Goal: Task Accomplishment & Management: Complete application form

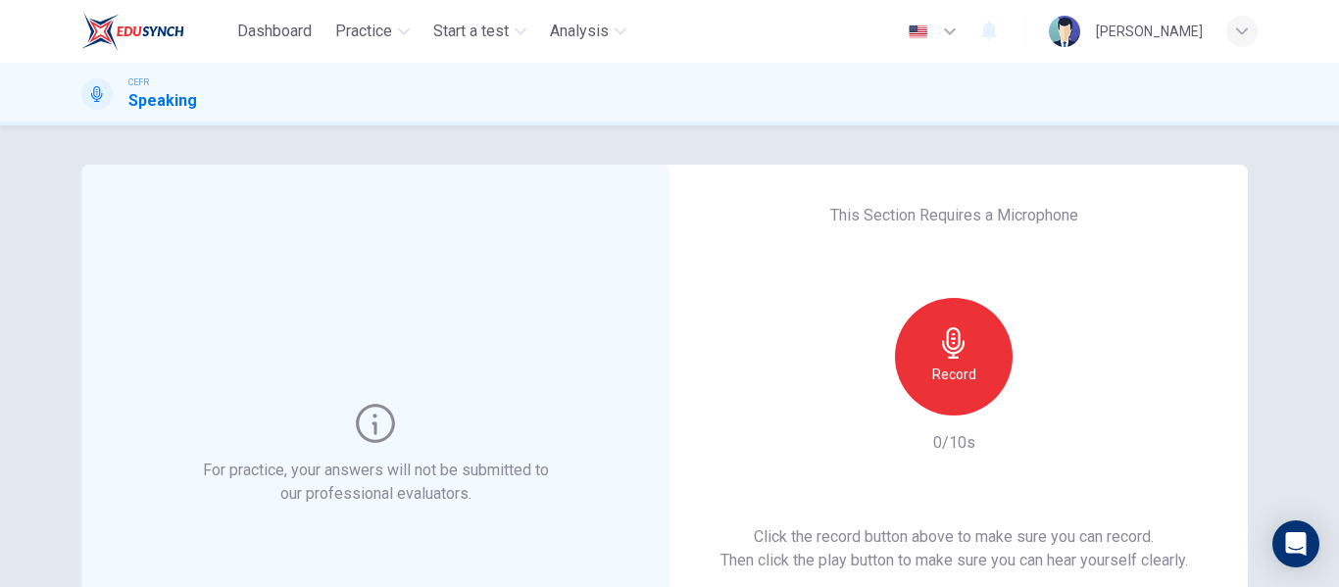
click at [859, 173] on div "This Section Requires a Microphone Record 0/10s Click the record button above t…" at bounding box center [954, 455] width 588 height 580
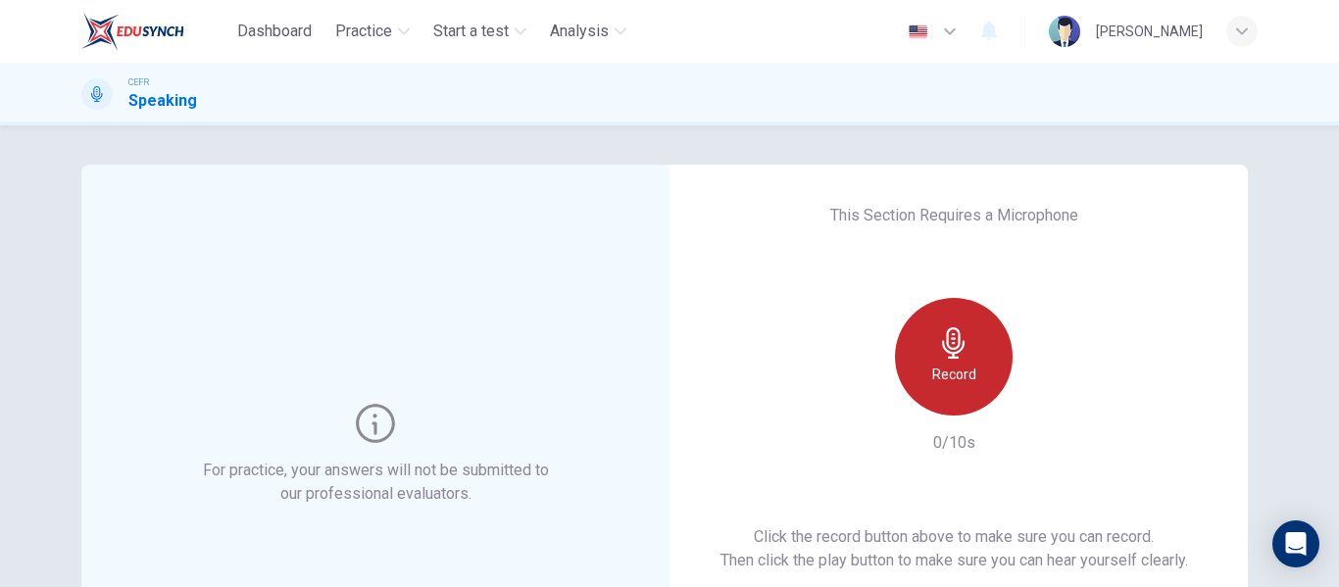
click at [979, 361] on div "Record" at bounding box center [954, 357] width 118 height 118
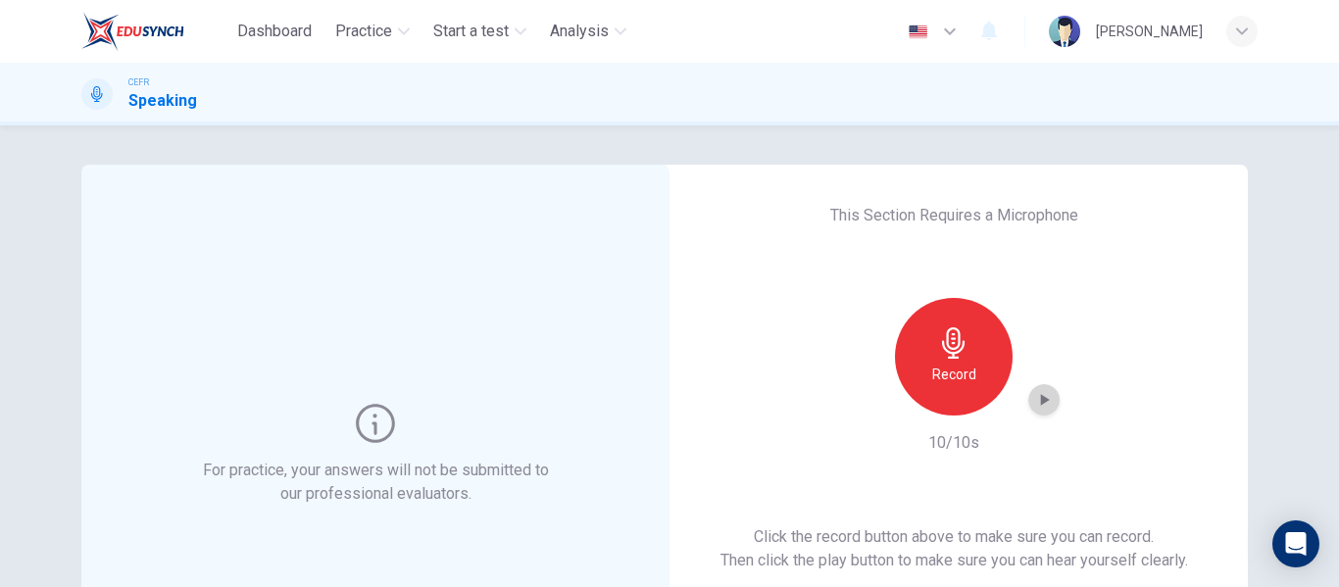
click at [1047, 391] on icon "button" at bounding box center [1044, 400] width 20 height 20
click at [1035, 395] on icon "button" at bounding box center [1044, 400] width 20 height 20
click at [973, 354] on div "Record" at bounding box center [954, 357] width 118 height 118
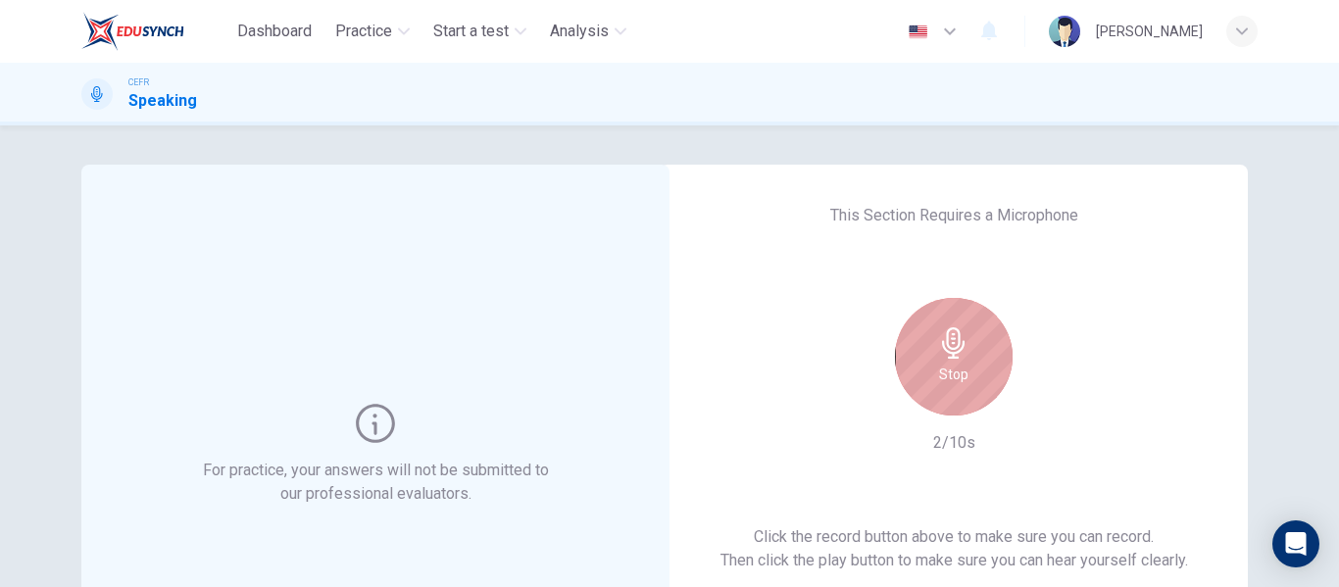
click at [951, 339] on icon "button" at bounding box center [953, 342] width 23 height 31
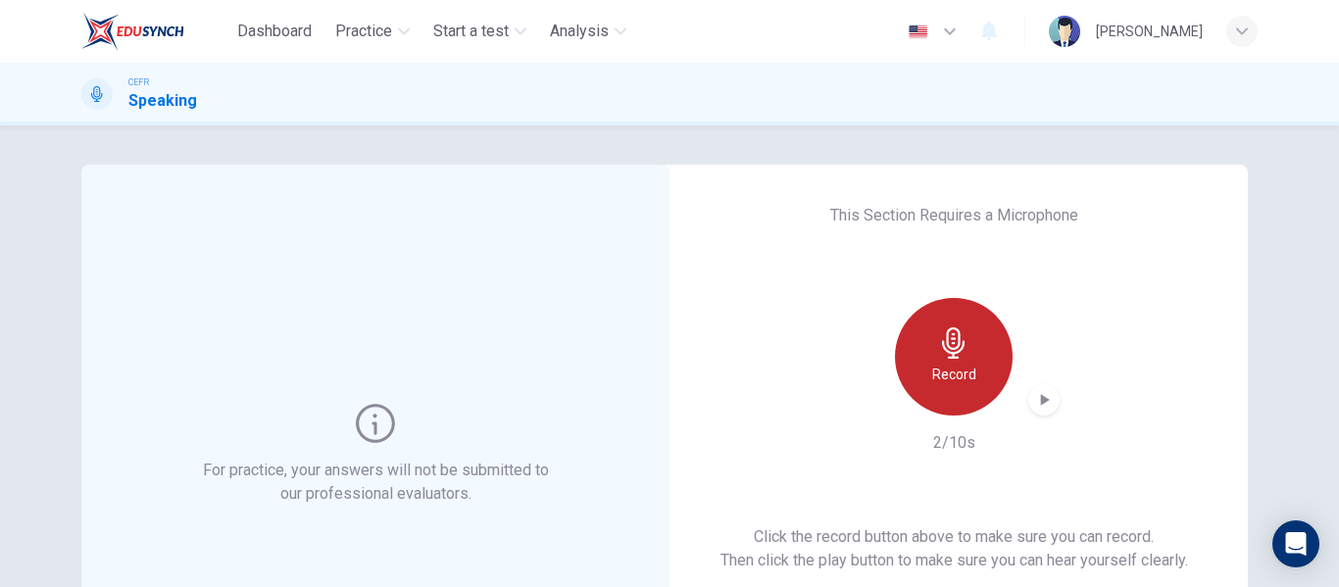
click at [957, 346] on icon "button" at bounding box center [953, 342] width 31 height 31
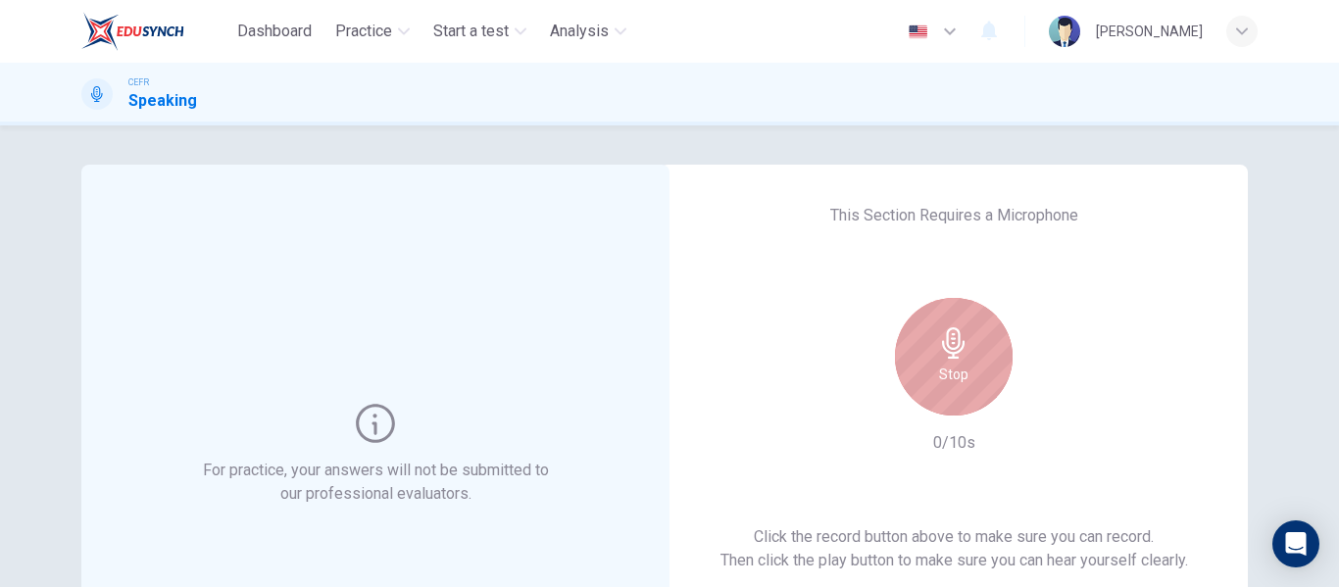
click at [957, 346] on icon "button" at bounding box center [953, 342] width 31 height 31
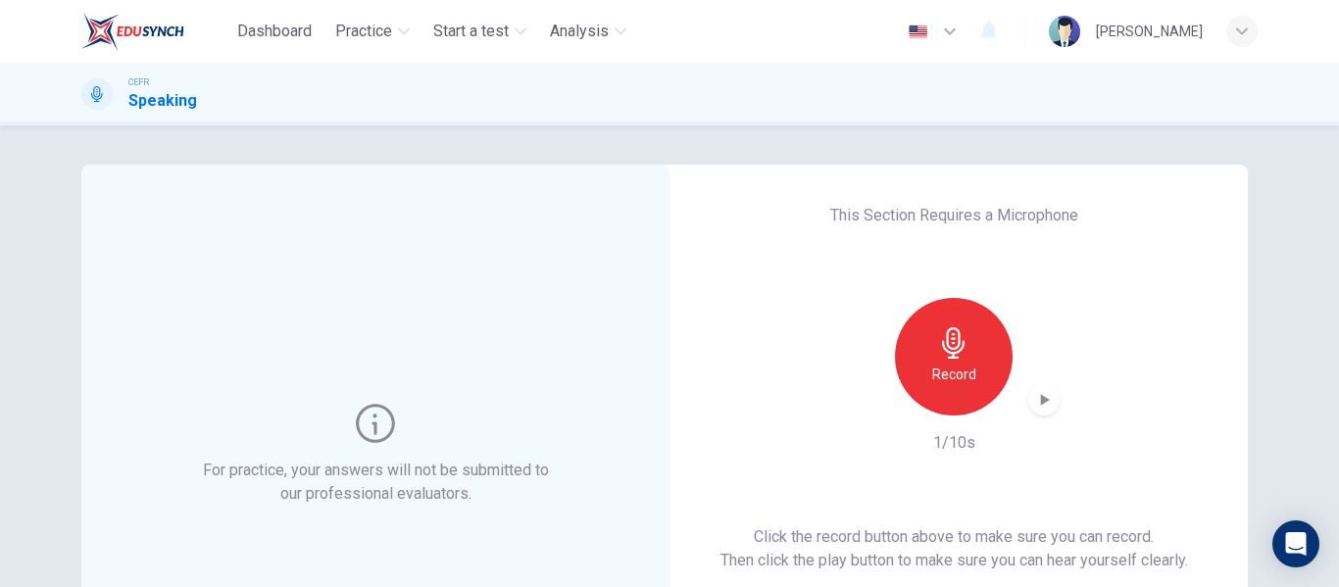
click at [957, 346] on icon "button" at bounding box center [953, 342] width 31 height 31
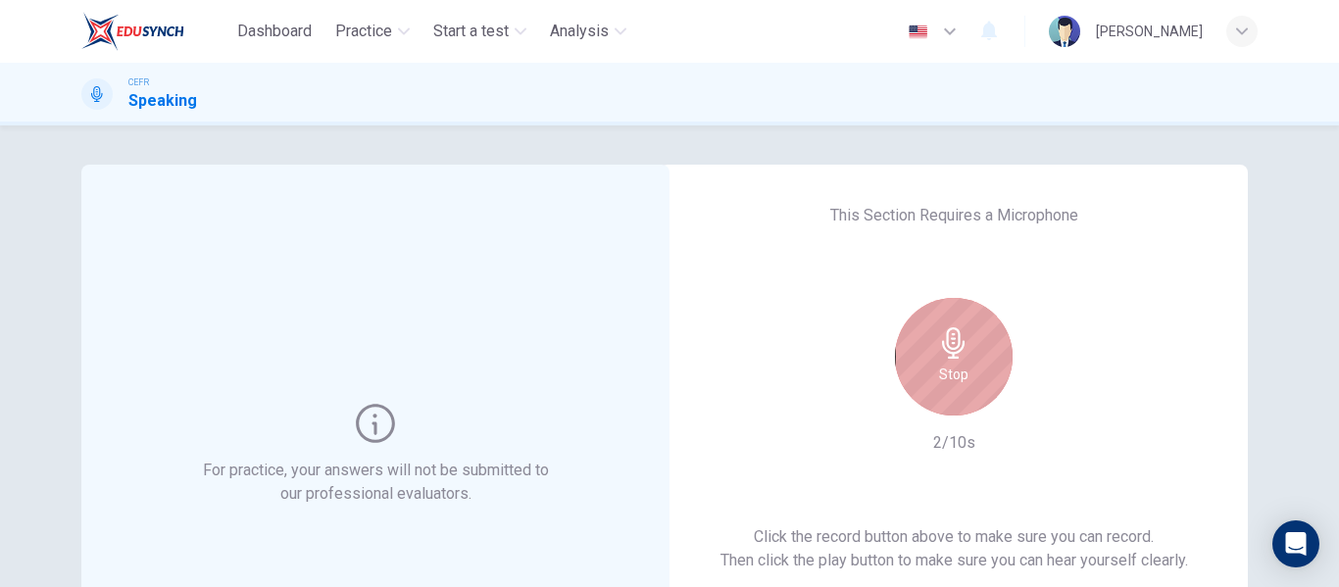
click at [957, 346] on icon "button" at bounding box center [953, 342] width 31 height 31
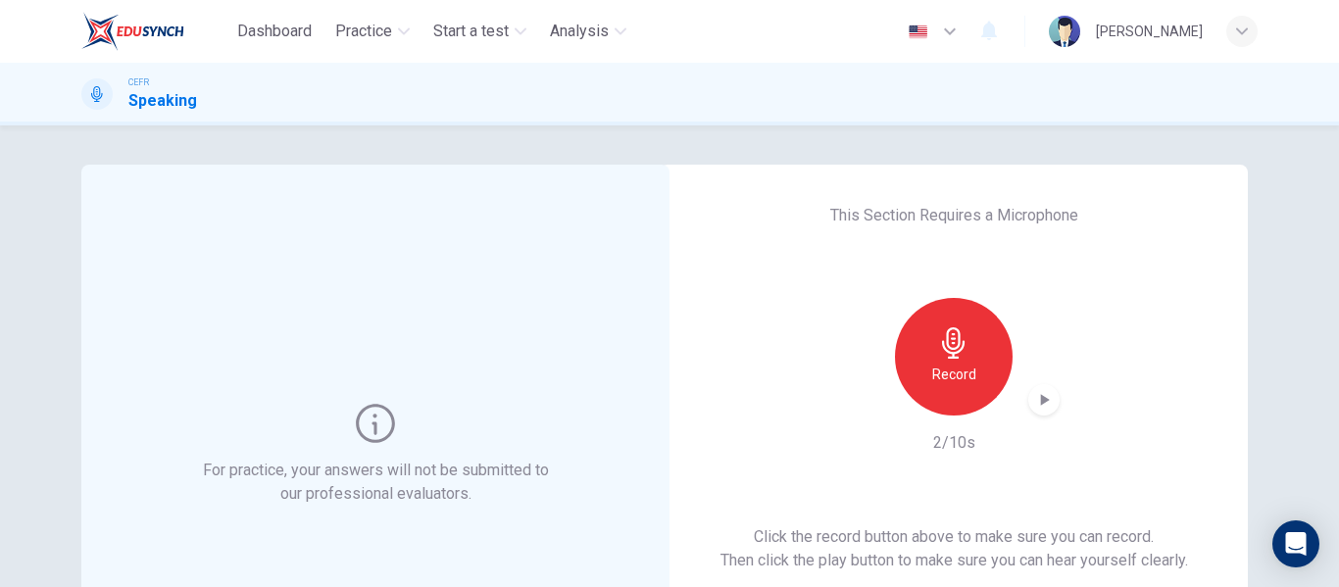
scroll to position [361, 0]
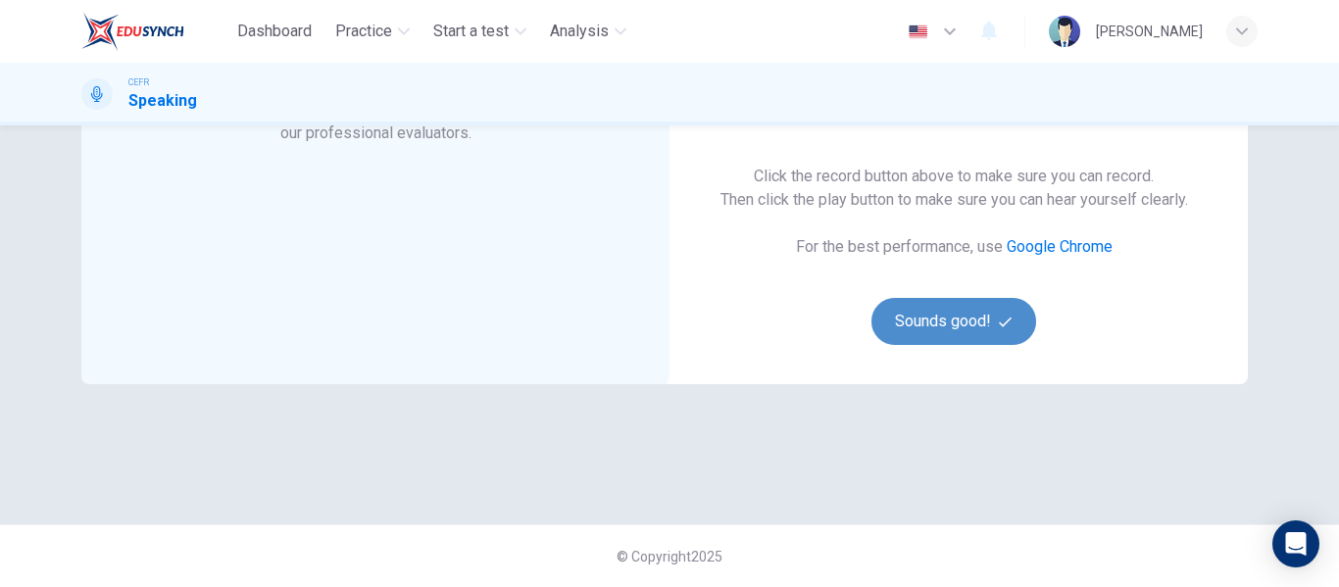
click at [978, 316] on button "Sounds good!" at bounding box center [954, 321] width 165 height 47
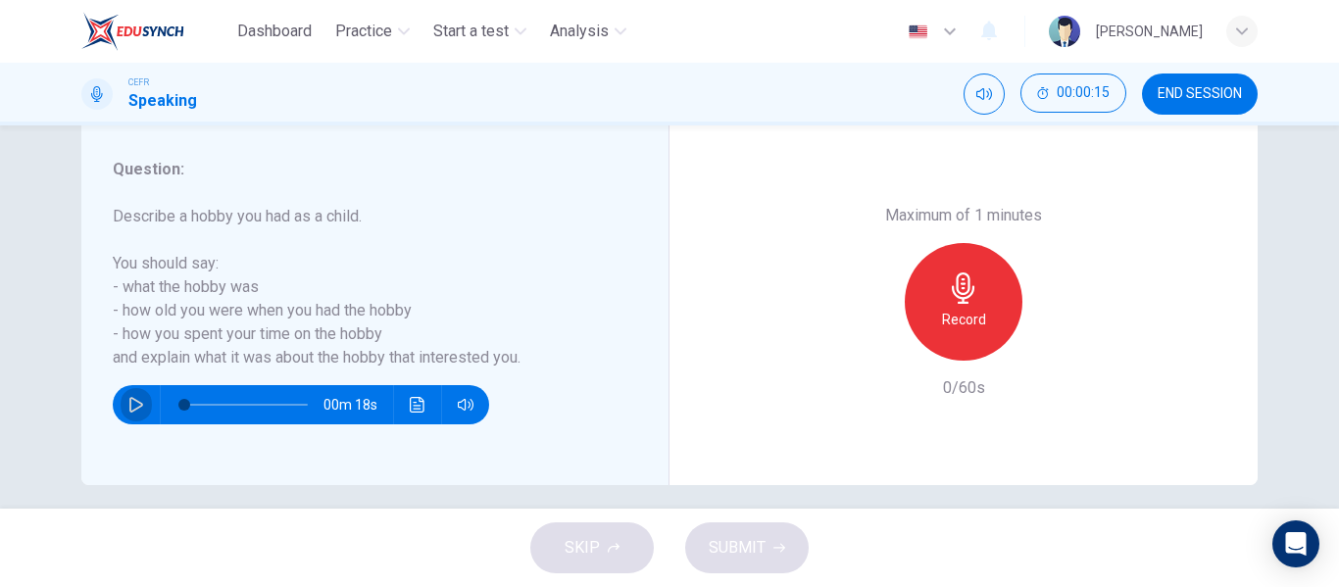
click at [128, 402] on icon "button" at bounding box center [136, 405] width 16 height 16
drag, startPoint x: 114, startPoint y: 214, endPoint x: 194, endPoint y: 248, distance: 87.4
click at [194, 248] on h6 "Describe a hobby you had as a child. You should say: - what the hobby was - how…" at bounding box center [363, 287] width 501 height 165
type input "0"
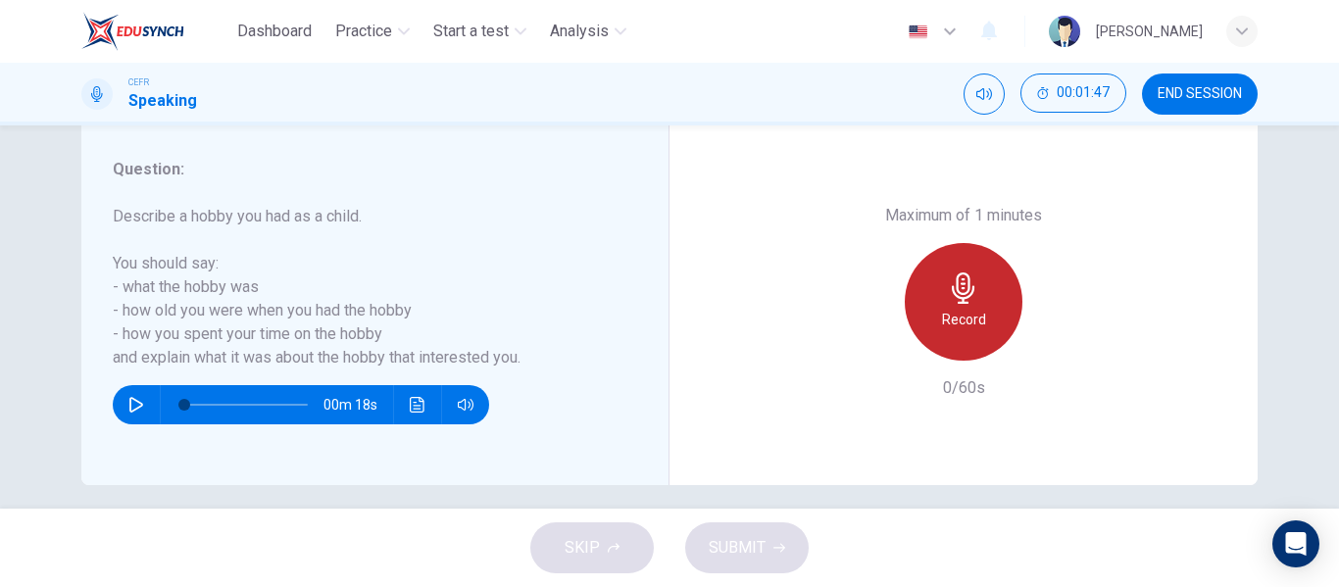
click at [953, 296] on icon "button" at bounding box center [963, 288] width 23 height 31
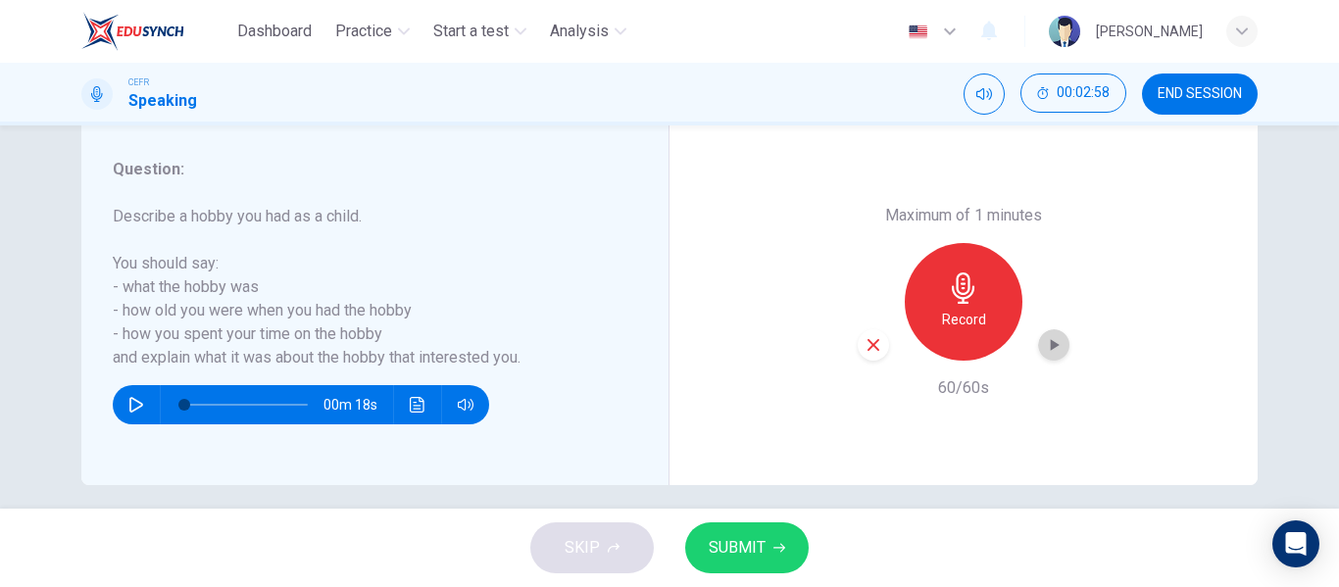
click at [1044, 339] on icon "button" at bounding box center [1054, 345] width 20 height 20
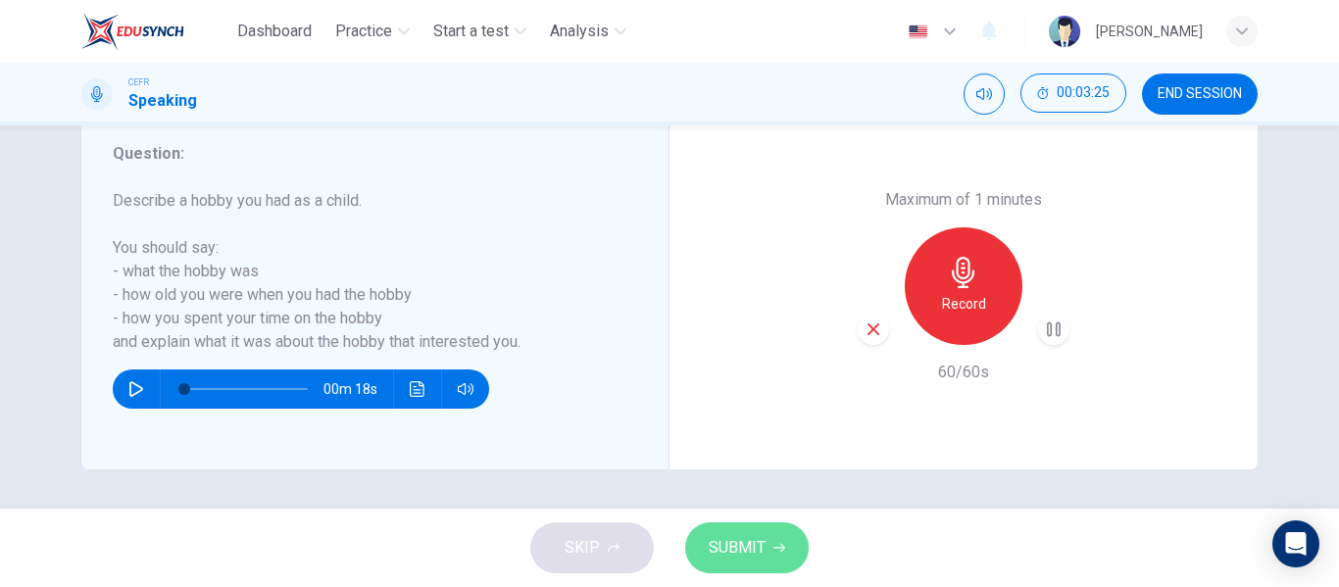
click at [729, 545] on span "SUBMIT" at bounding box center [737, 547] width 57 height 27
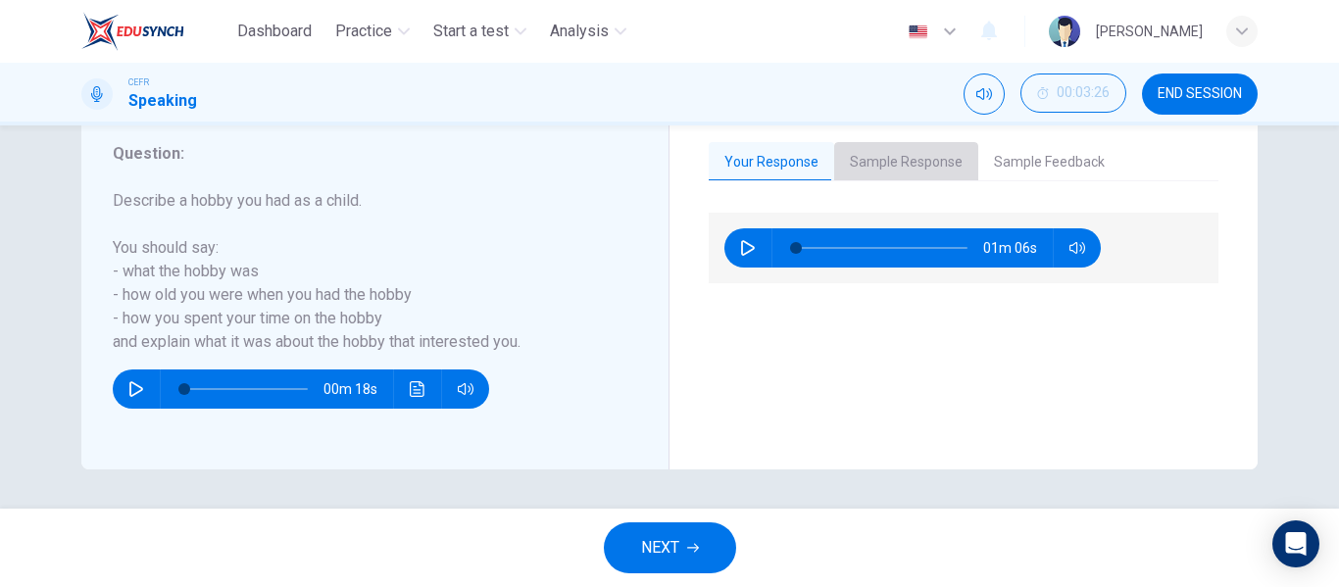
click at [937, 159] on button "Sample Response" at bounding box center [906, 162] width 144 height 41
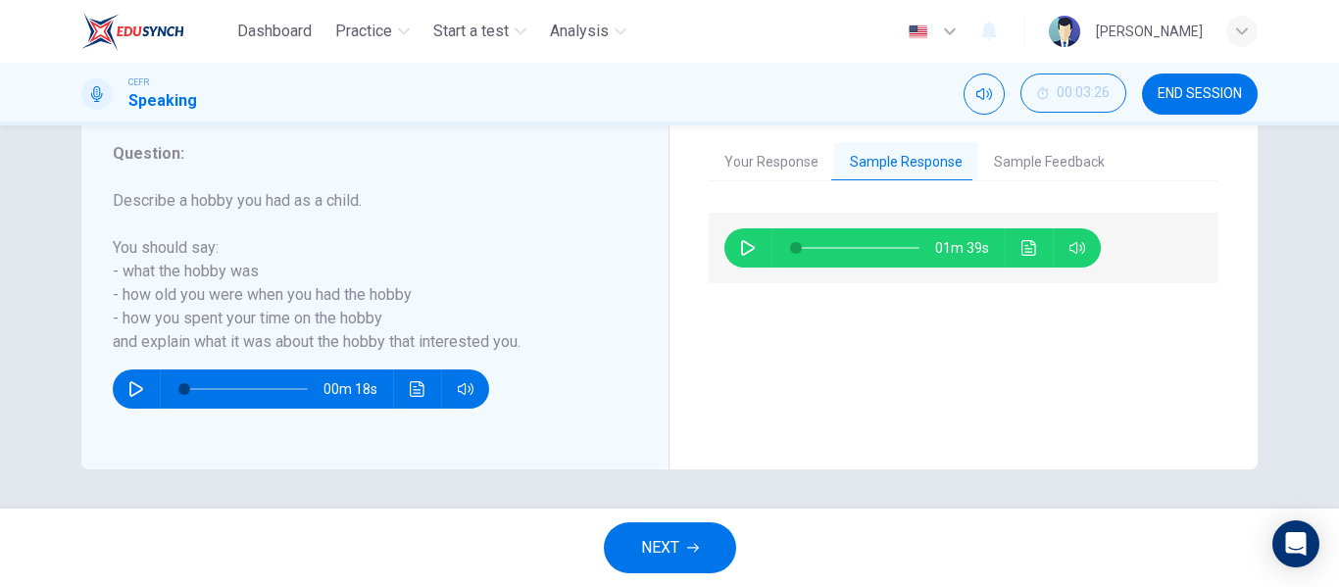
click at [685, 541] on button "NEXT" at bounding box center [670, 548] width 132 height 51
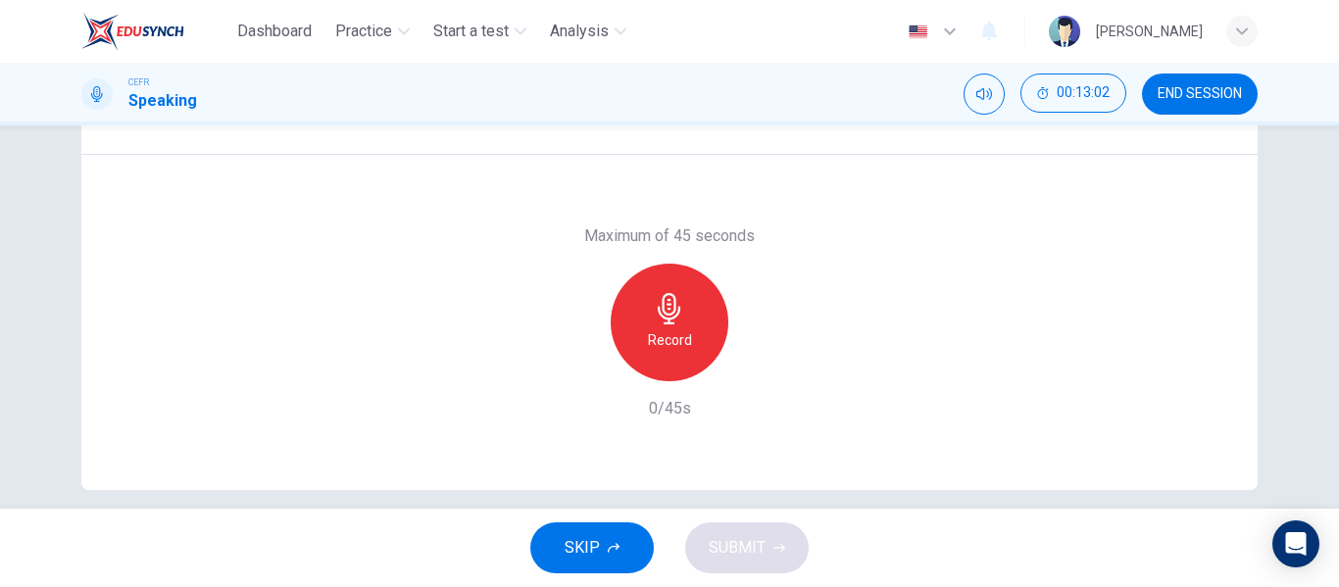
scroll to position [359, 0]
click at [883, 306] on div "Maximum of 45 seconds Record 0/45s" at bounding box center [669, 319] width 1176 height 335
click at [676, 321] on icon "button" at bounding box center [669, 305] width 31 height 31
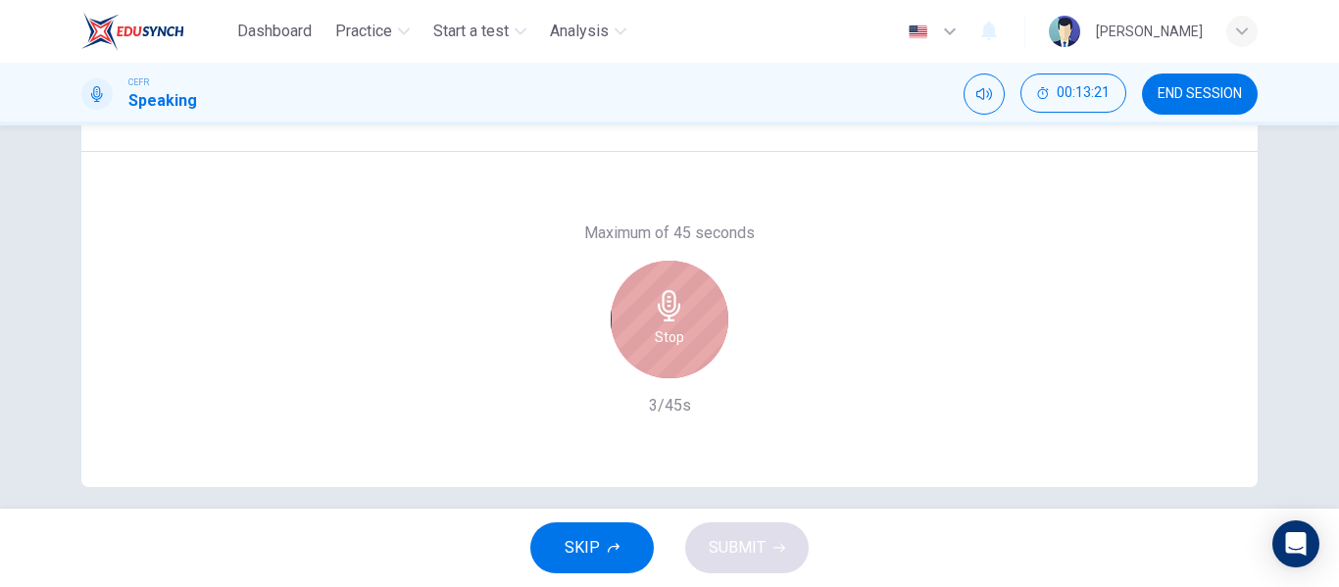
click at [673, 315] on icon "button" at bounding box center [669, 305] width 31 height 31
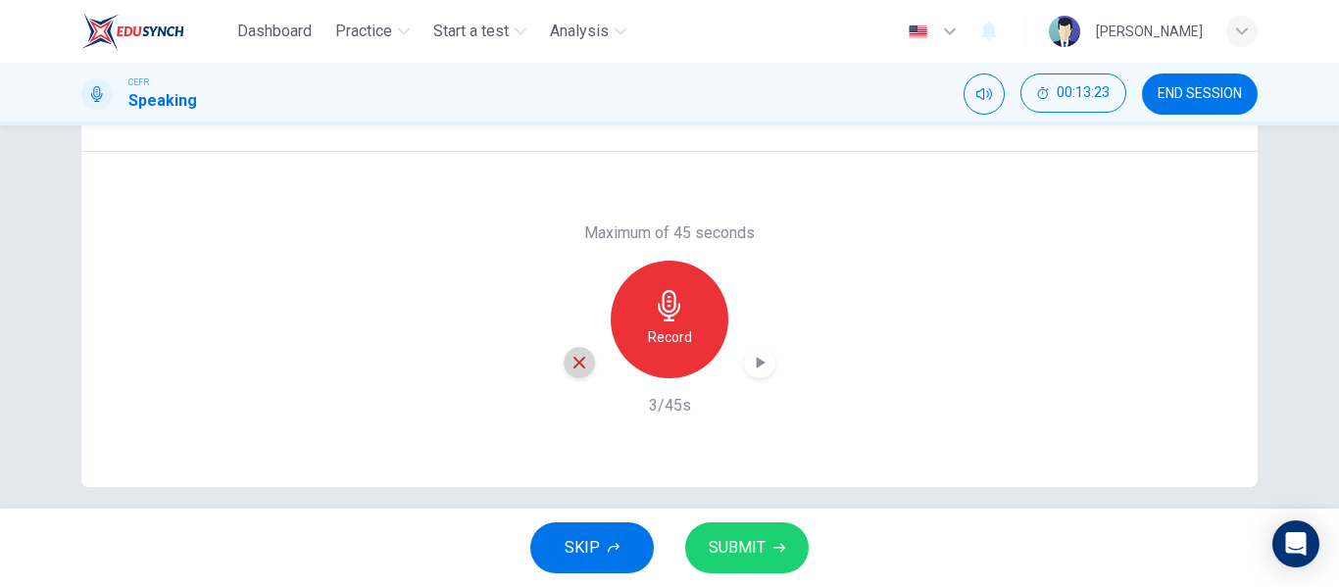
click at [571, 363] on icon "button" at bounding box center [580, 363] width 18 height 18
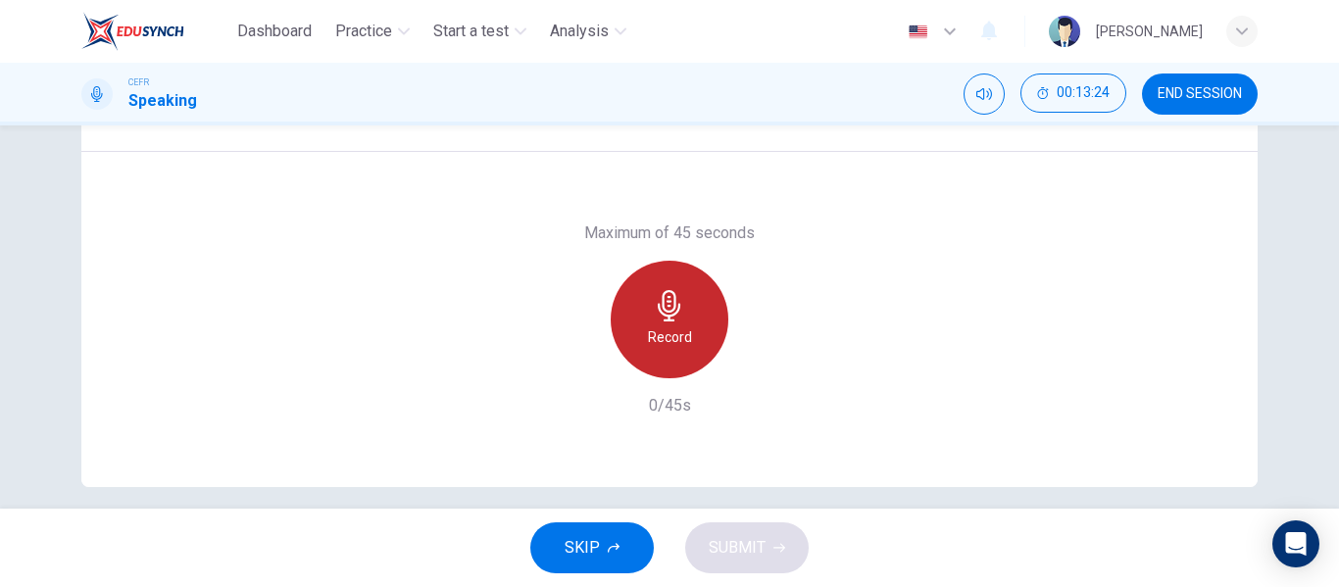
click at [670, 323] on div "Record" at bounding box center [670, 320] width 118 height 118
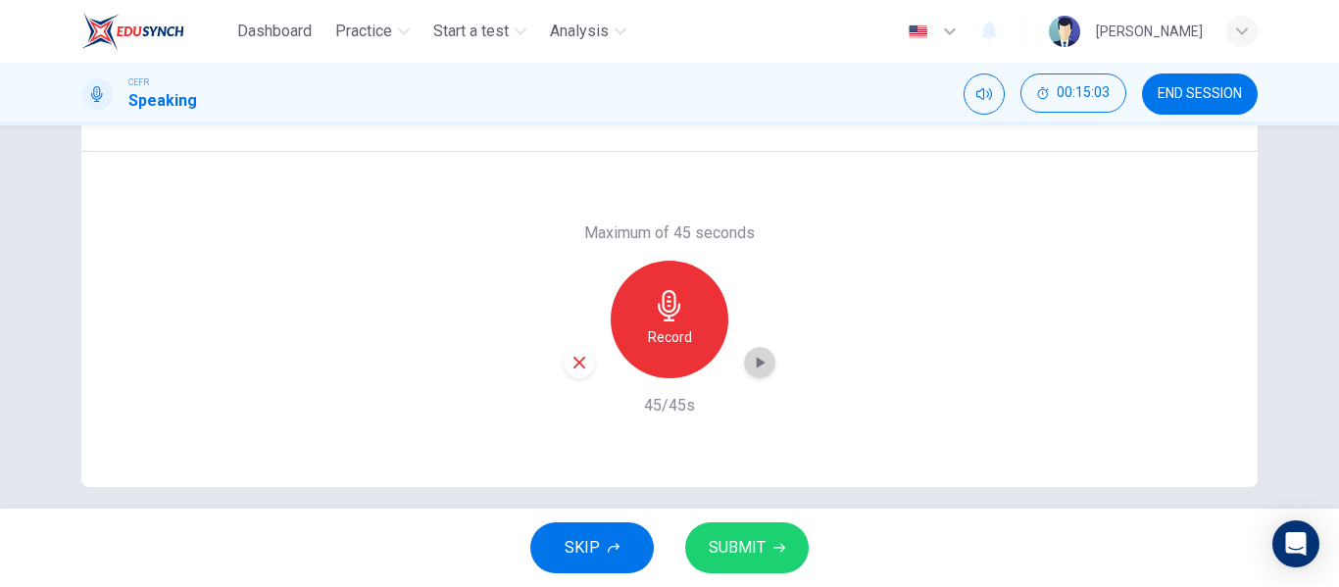
click at [750, 361] on icon "button" at bounding box center [760, 363] width 20 height 20
click at [758, 366] on icon "button" at bounding box center [760, 363] width 14 height 15
click at [758, 366] on icon "button" at bounding box center [760, 363] width 20 height 20
click at [721, 547] on span "SUBMIT" at bounding box center [737, 547] width 57 height 27
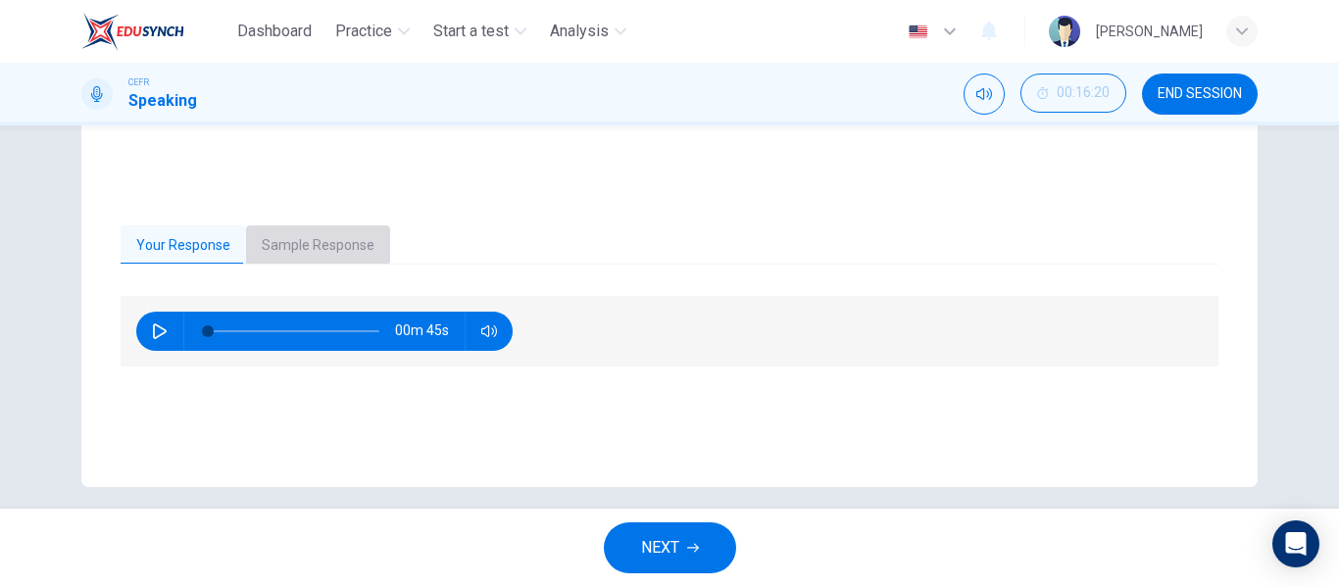
click at [305, 235] on button "Sample Response" at bounding box center [318, 245] width 144 height 41
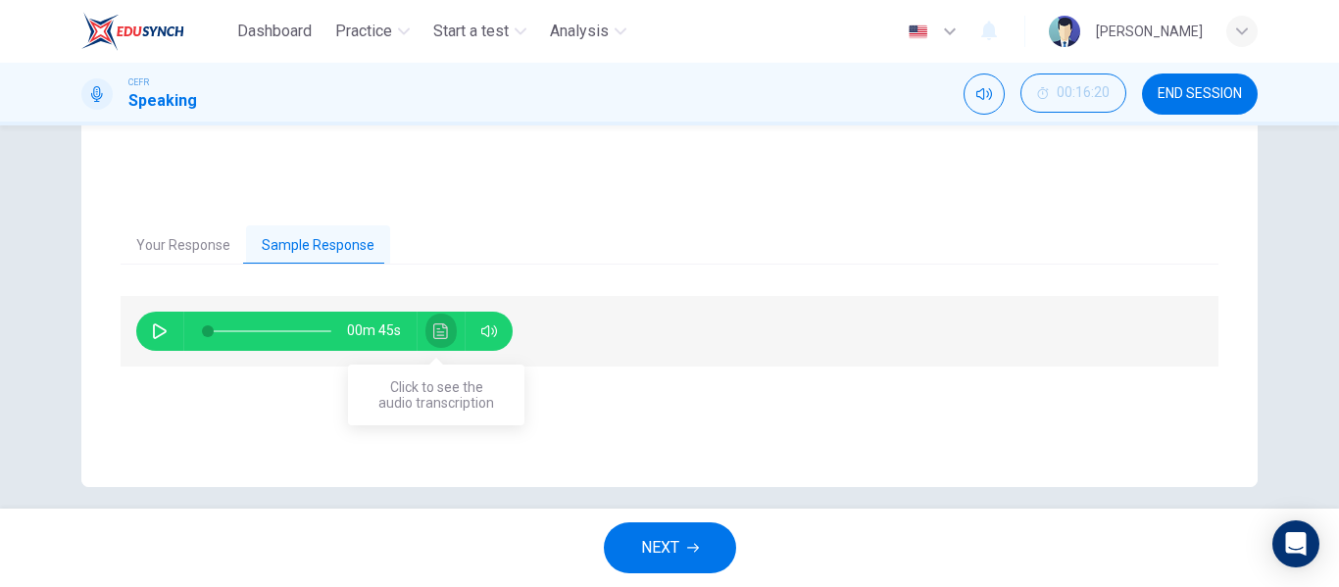
click at [433, 337] on icon "Click to see the audio transcription" at bounding box center [441, 332] width 16 height 16
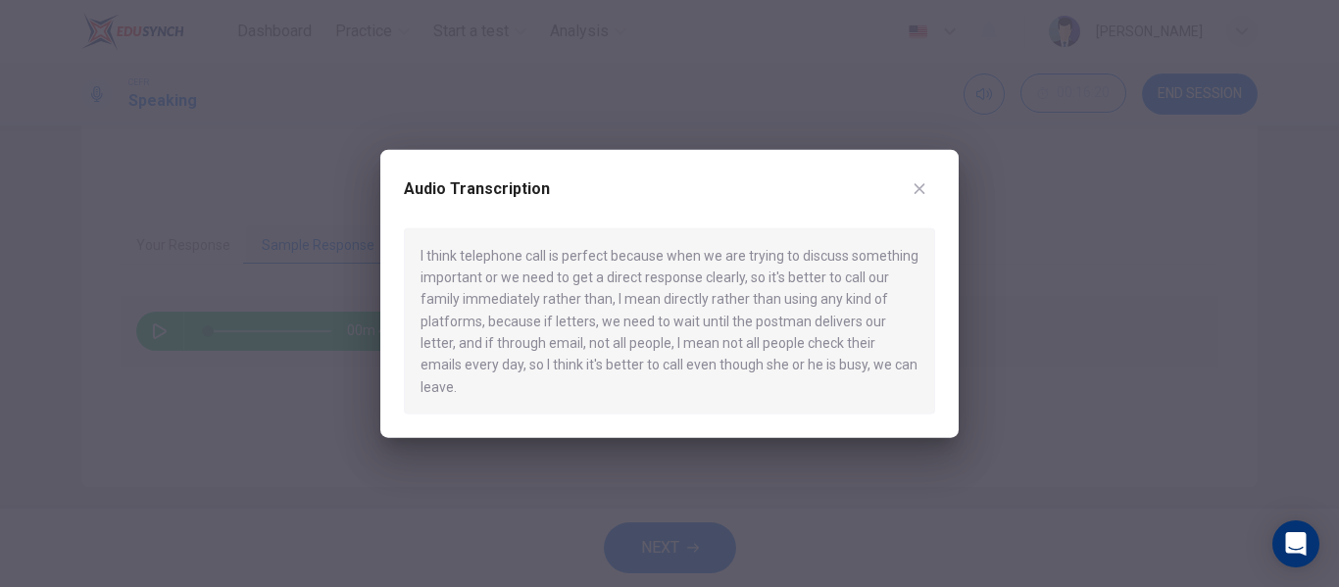
click at [931, 497] on div at bounding box center [669, 293] width 1339 height 587
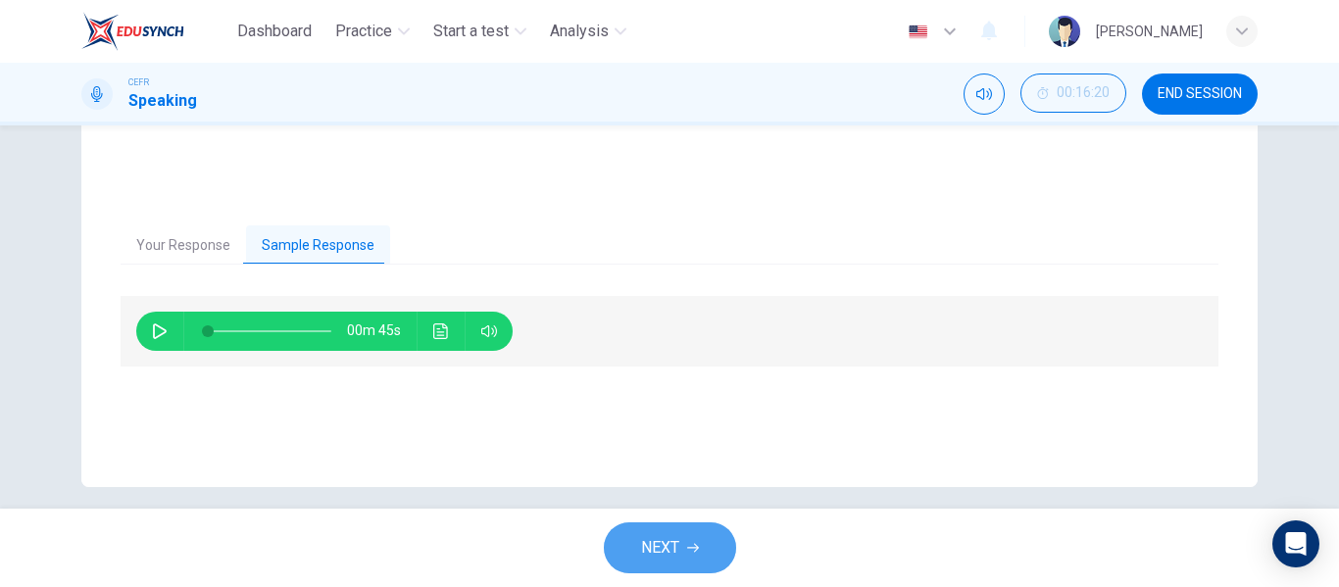
click at [674, 554] on span "NEXT" at bounding box center [660, 547] width 38 height 27
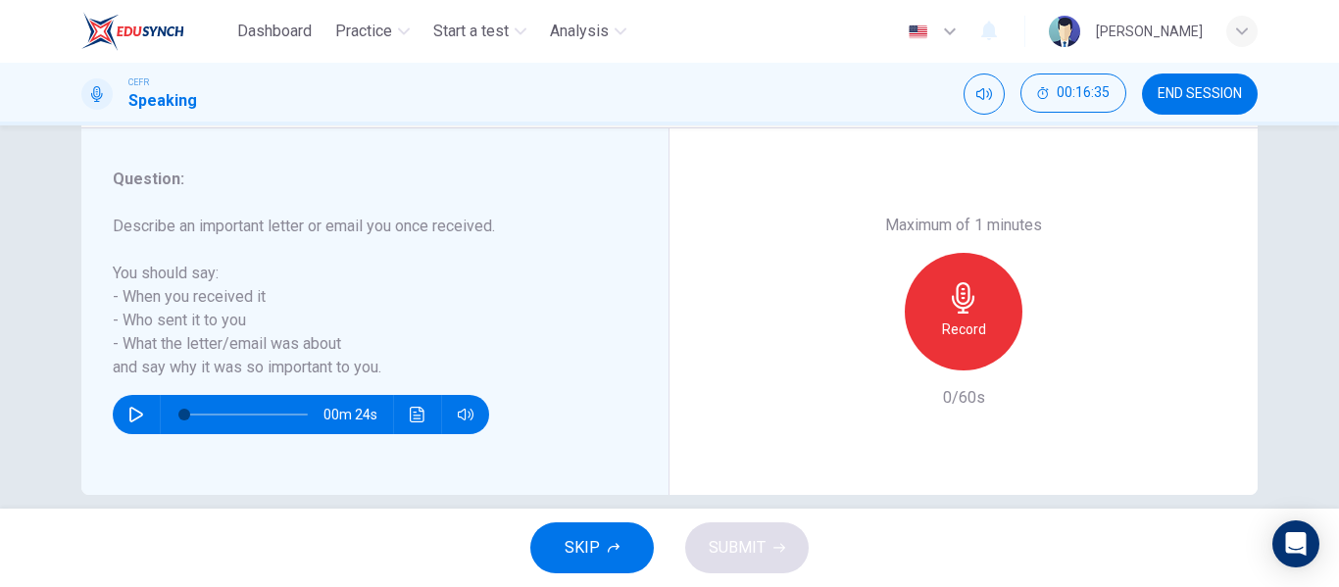
scroll to position [352, 0]
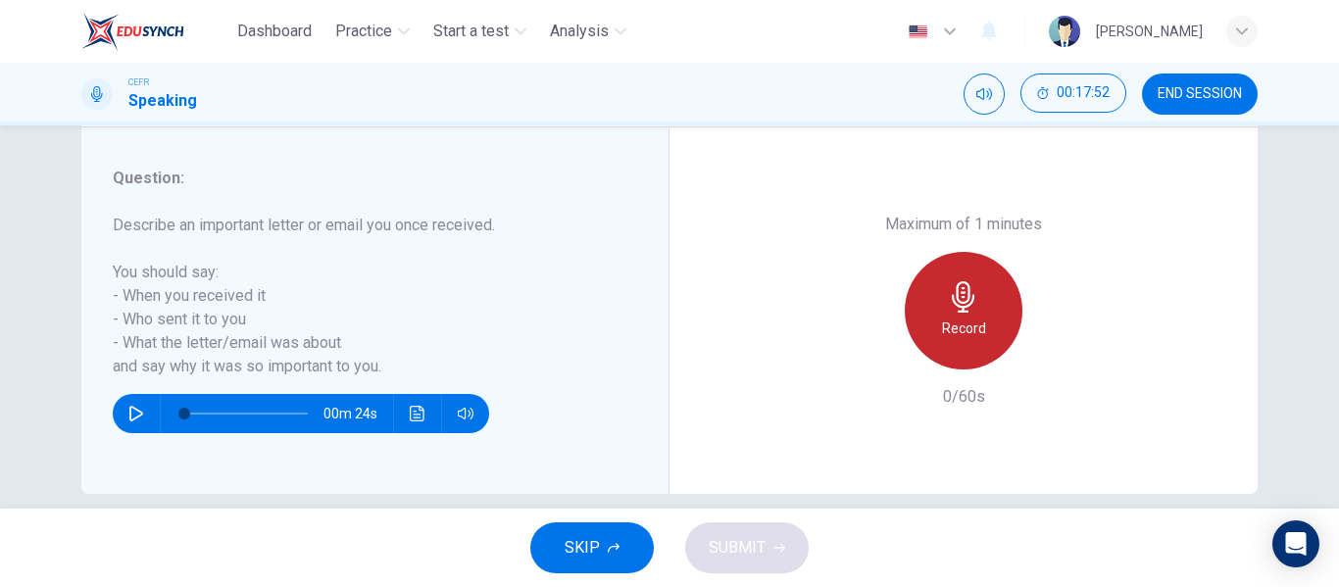
click at [963, 334] on h6 "Record" at bounding box center [964, 329] width 44 height 24
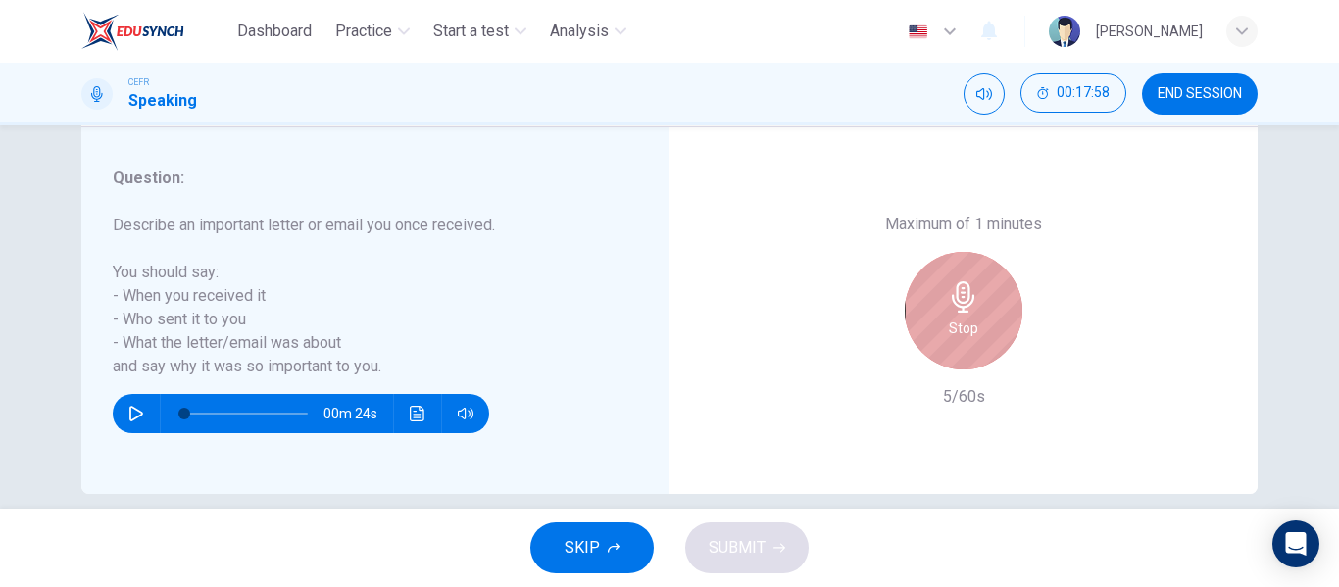
click at [963, 334] on h6 "Stop" at bounding box center [963, 329] width 29 height 24
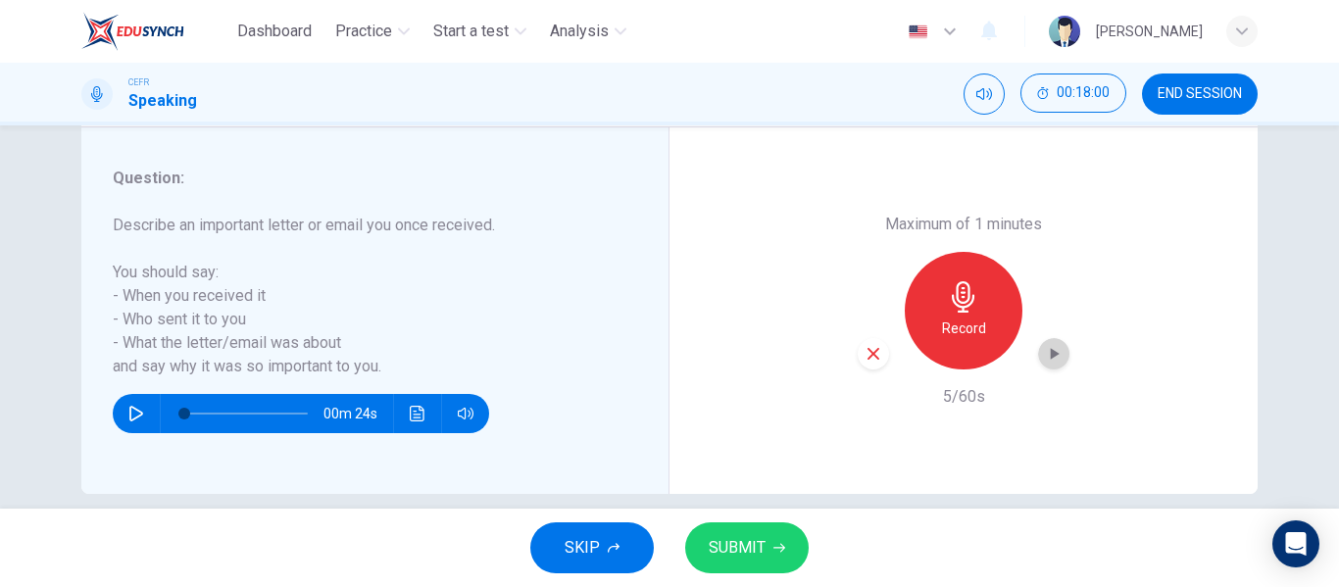
click at [1057, 355] on icon "button" at bounding box center [1054, 354] width 20 height 20
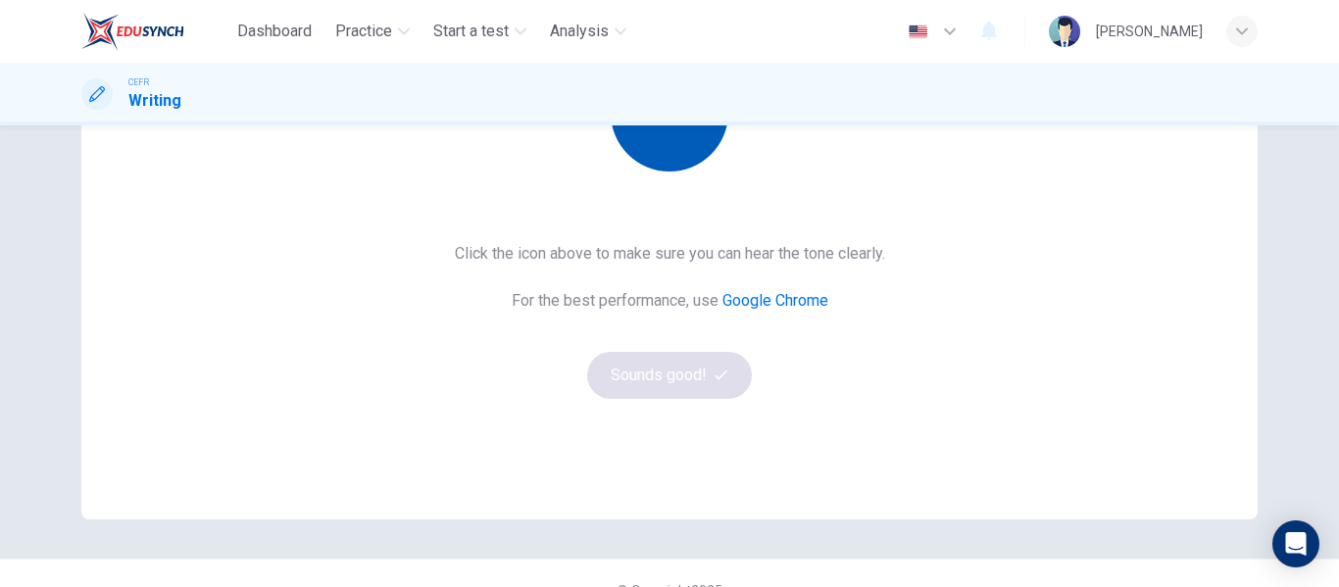
scroll to position [357, 0]
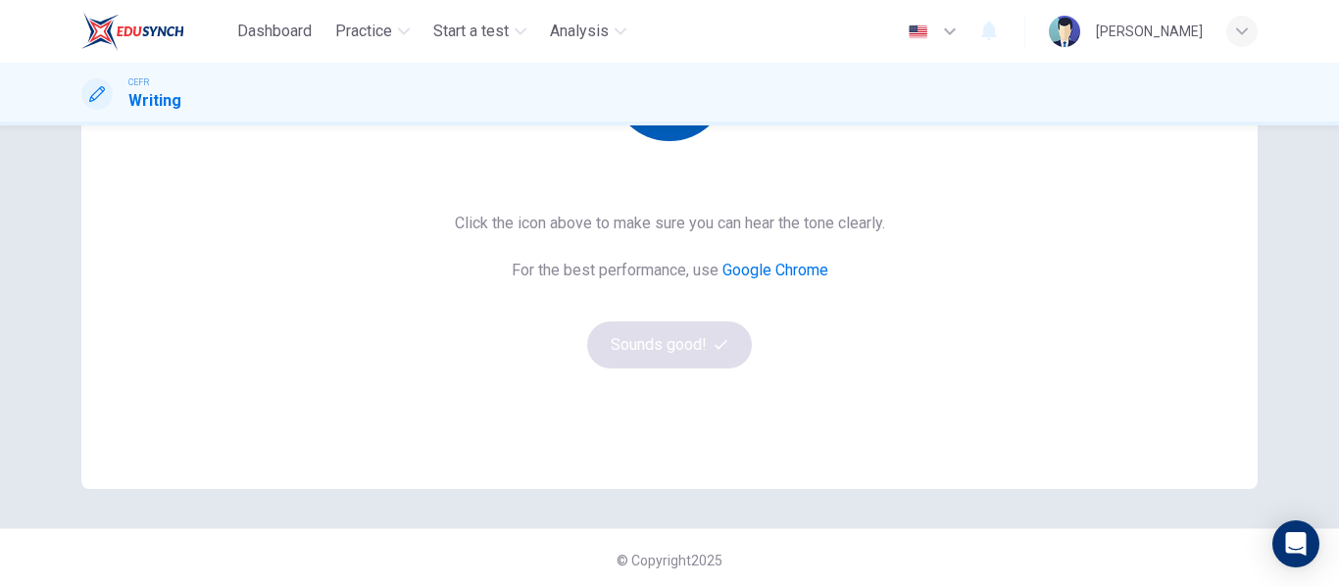
drag, startPoint x: 666, startPoint y: 365, endPoint x: 669, endPoint y: 140, distance: 224.5
click at [669, 140] on div "This Section Requires audio Click the icon above to make sure you can hear the …" at bounding box center [669, 149] width 1176 height 518
click at [669, 140] on button "button" at bounding box center [670, 83] width 118 height 118
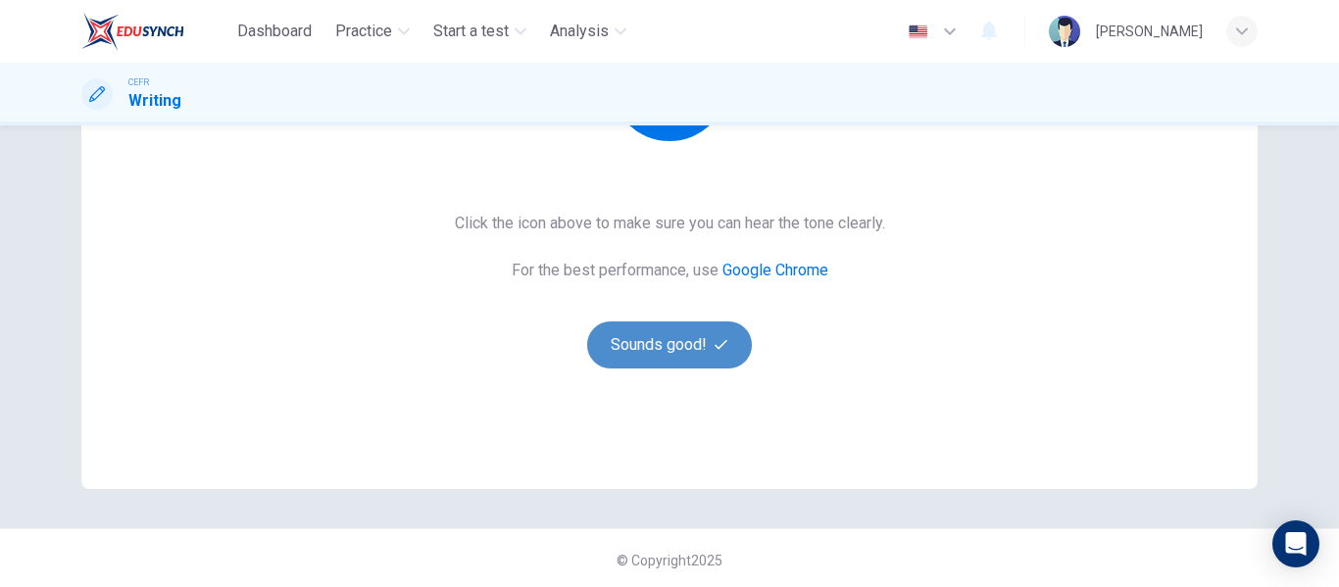
click at [686, 346] on button "Sounds good!" at bounding box center [669, 345] width 165 height 47
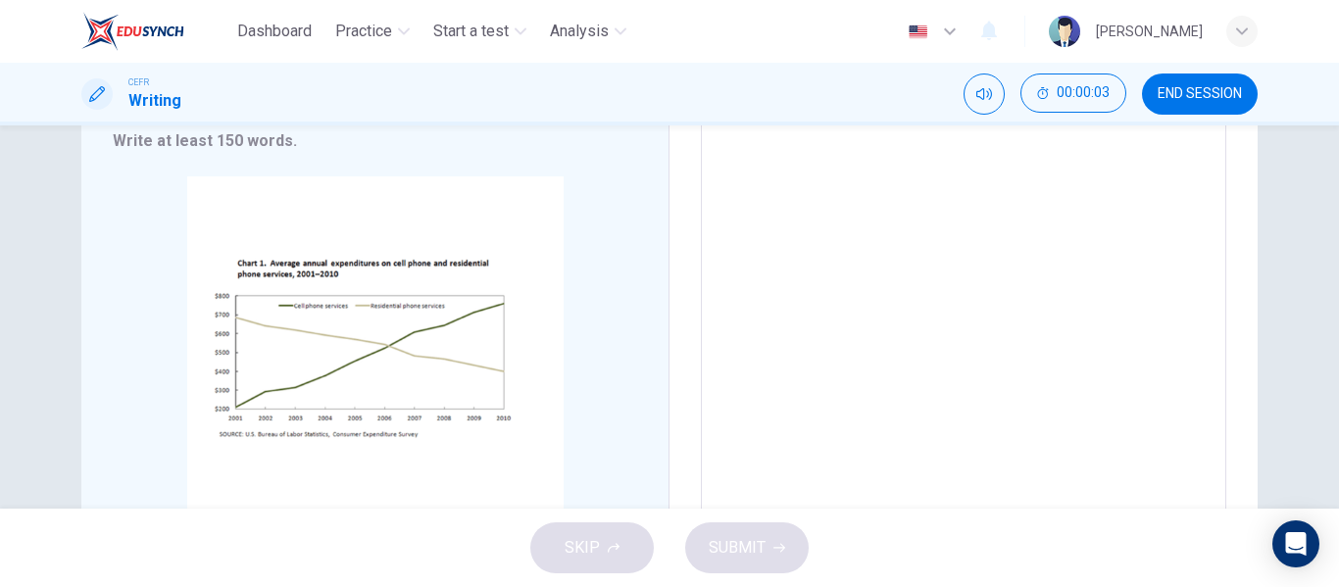
scroll to position [476, 0]
